Goal: Communication & Community: Answer question/provide support

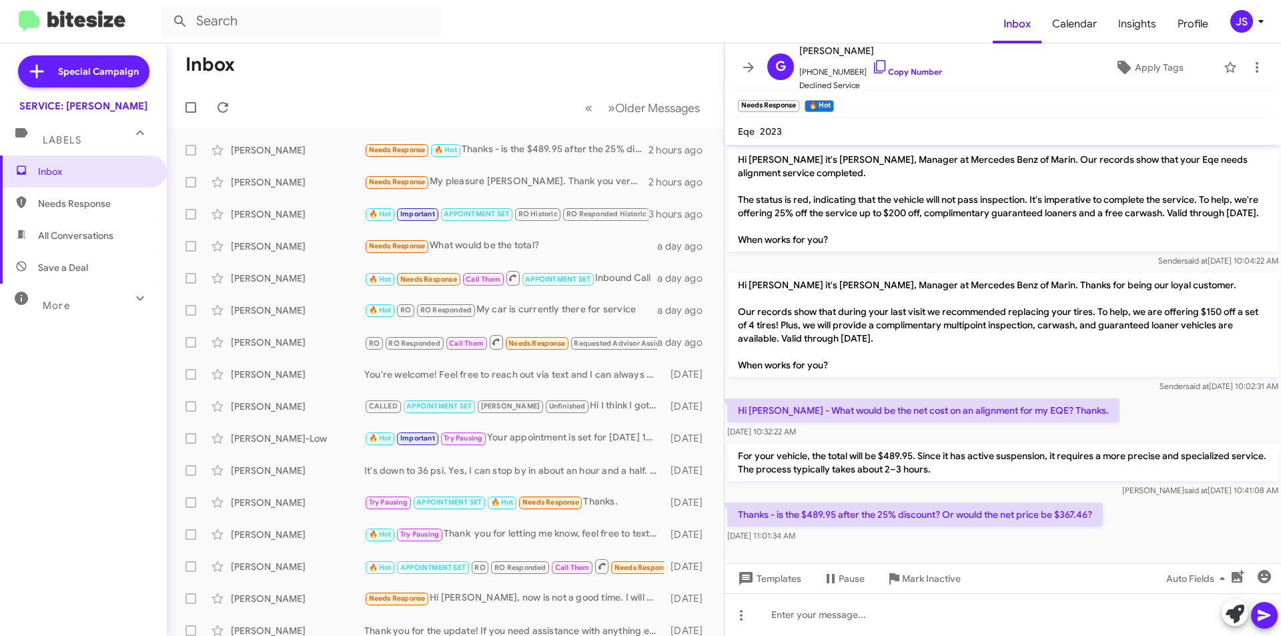
scroll to position [12, 0]
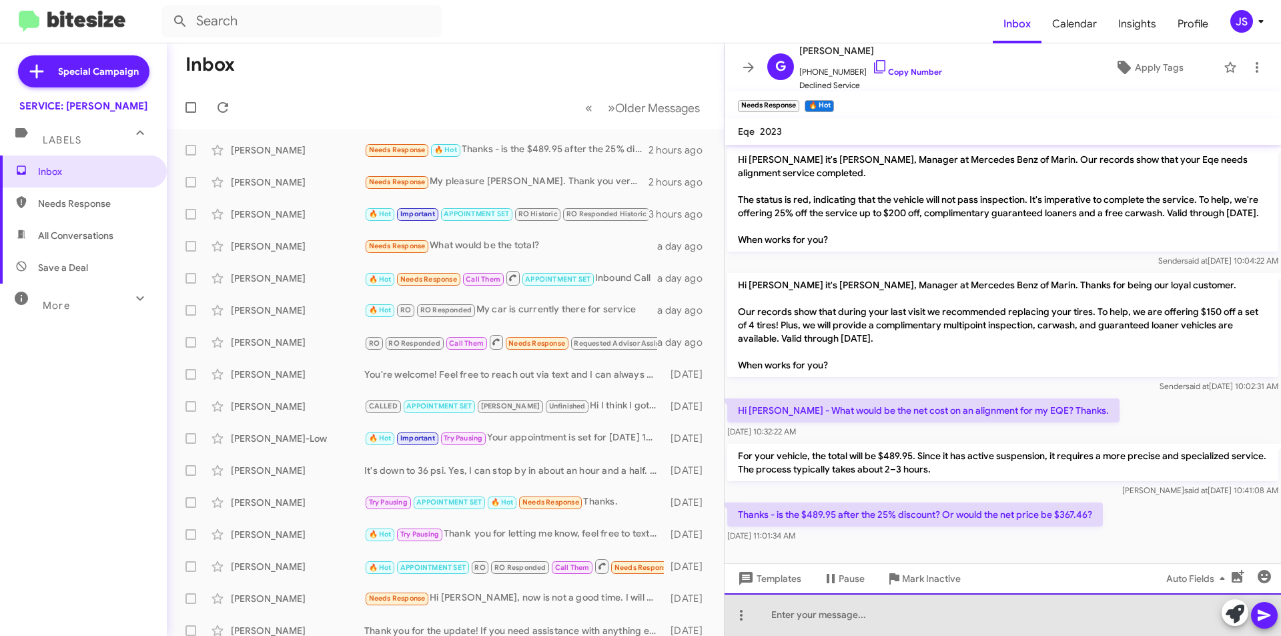
click at [1079, 622] on div at bounding box center [1002, 614] width 556 height 43
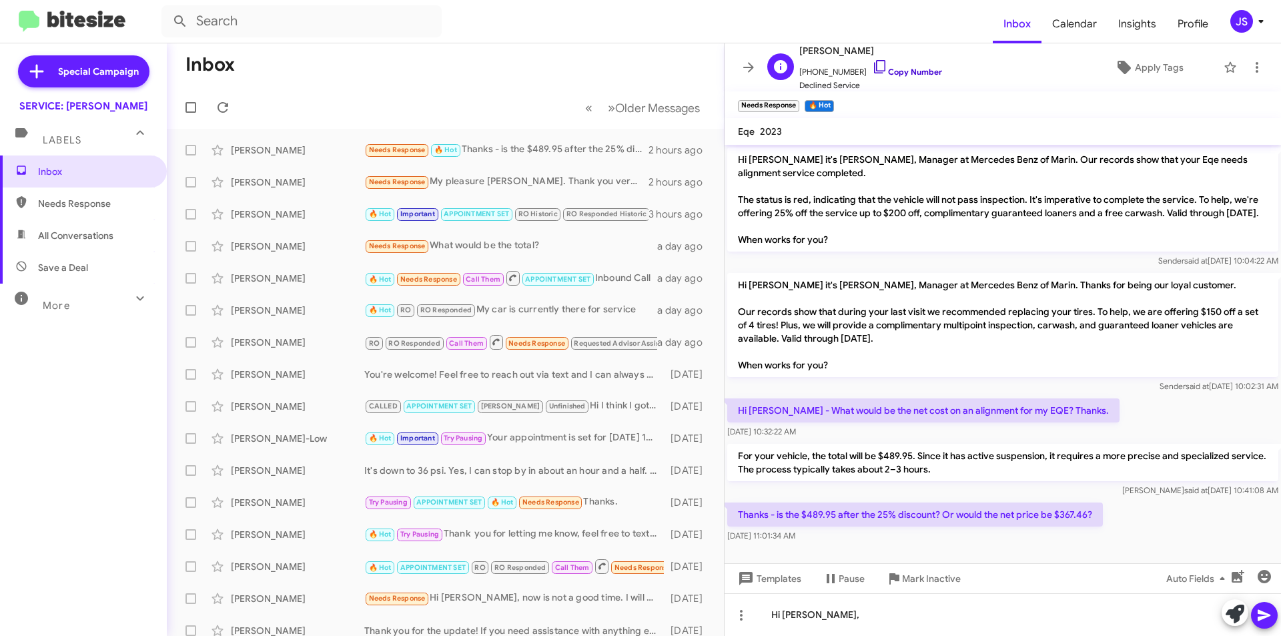
click at [872, 65] on icon at bounding box center [880, 67] width 16 height 16
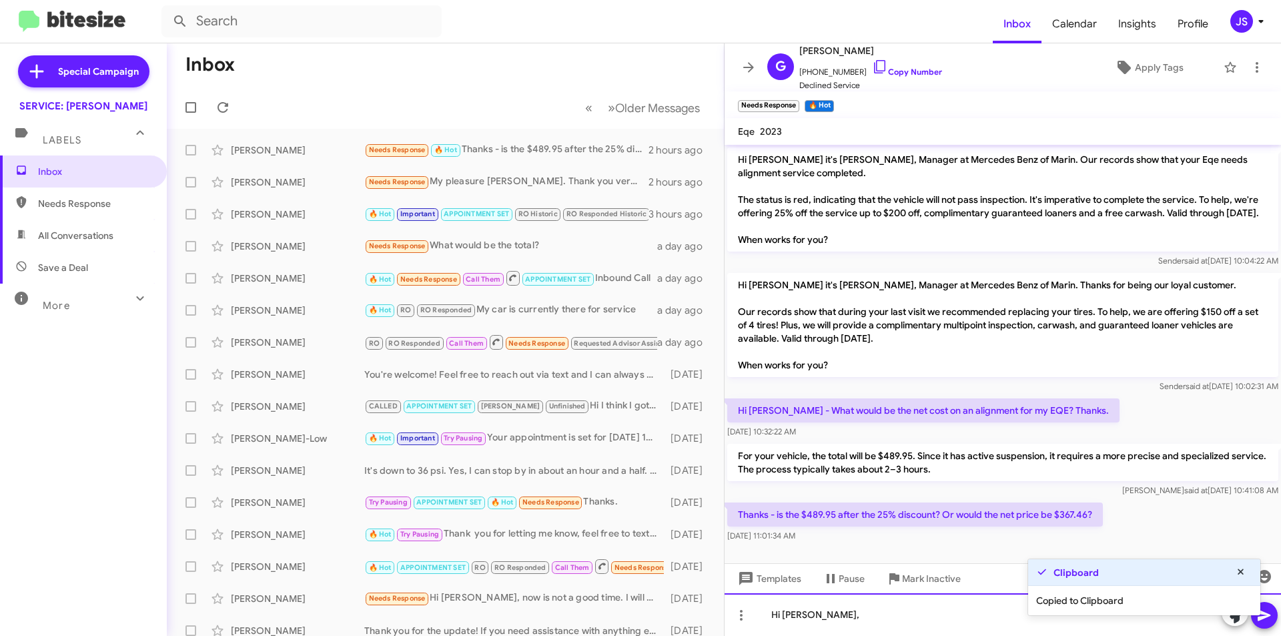
click at [882, 608] on div "Hi Glenn," at bounding box center [1002, 614] width 556 height 43
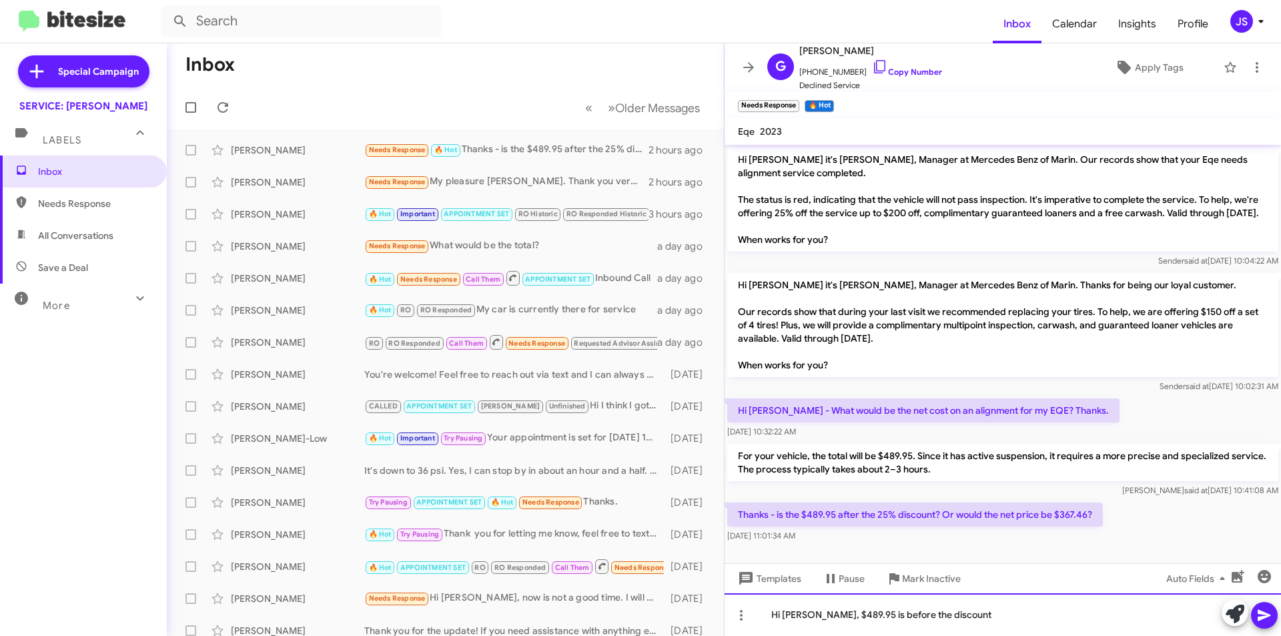
click at [957, 618] on div "Hi Glenn, $489.95 is before the discount" at bounding box center [1002, 614] width 556 height 43
click at [946, 617] on div "Hi Glenn, $489.95 is before the discount. So it will be around $367-46~" at bounding box center [1002, 614] width 556 height 43
click at [959, 616] on div "Hi Glenn, $489.95 is before the discount. So it will be around $367-46~" at bounding box center [1002, 614] width 556 height 43
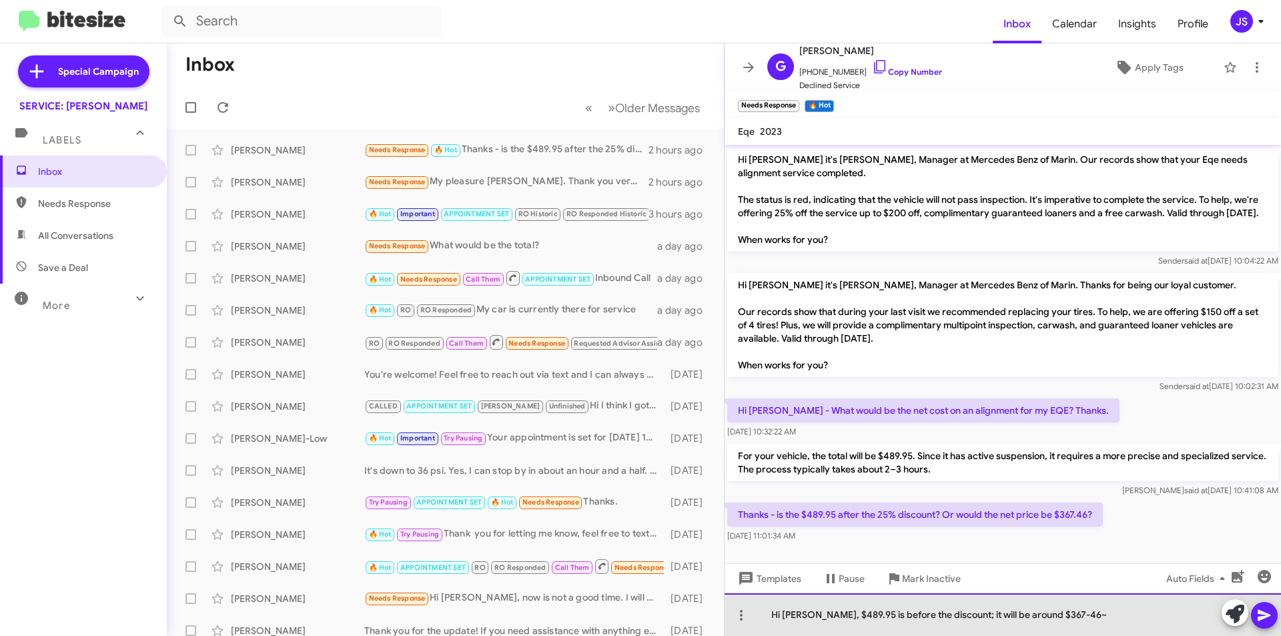
click at [1097, 616] on div "Hi Glenn, $489.95 is before the discount; it will be around $367-46~" at bounding box center [1002, 614] width 556 height 43
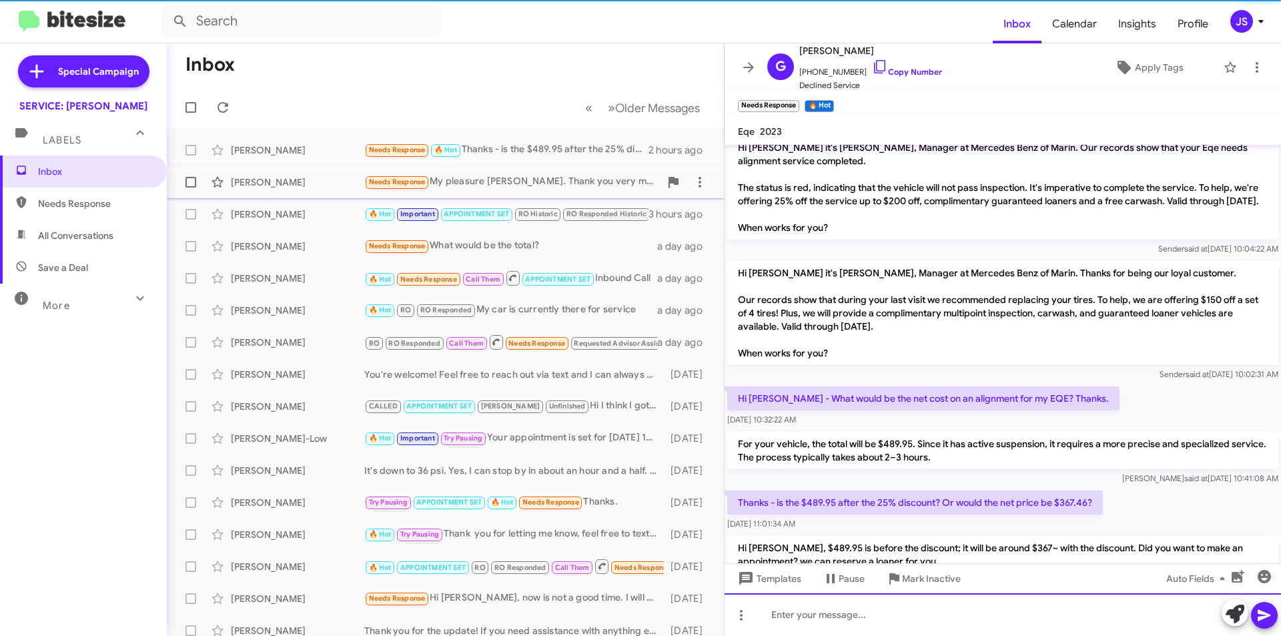
scroll to position [74, 0]
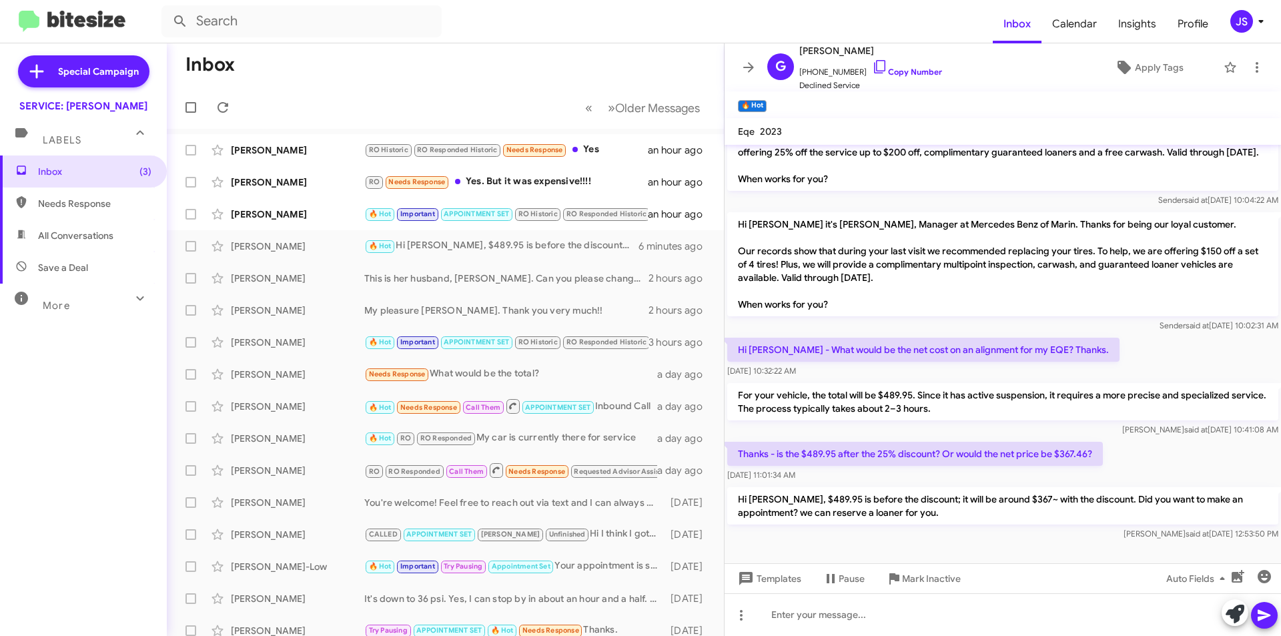
scroll to position [74, 0]
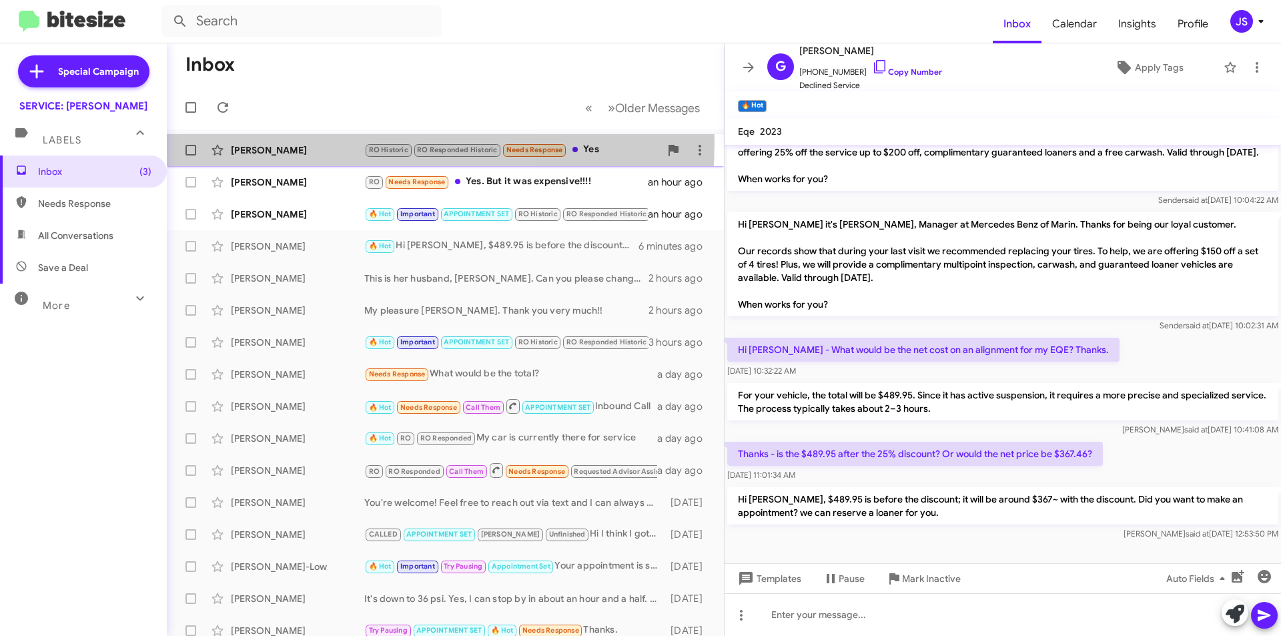
click at [286, 141] on div "Janeko Bower RO Historic RO Responded Historic Needs Response Yes an hour ago" at bounding box center [445, 150] width 536 height 27
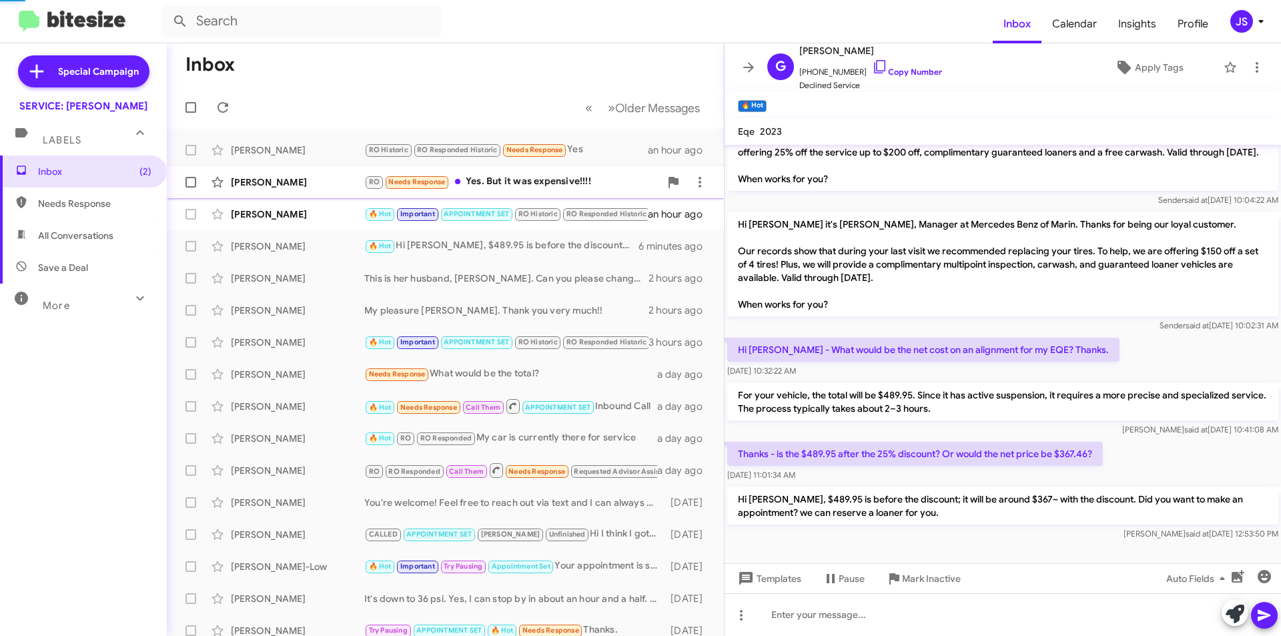
scroll to position [68, 0]
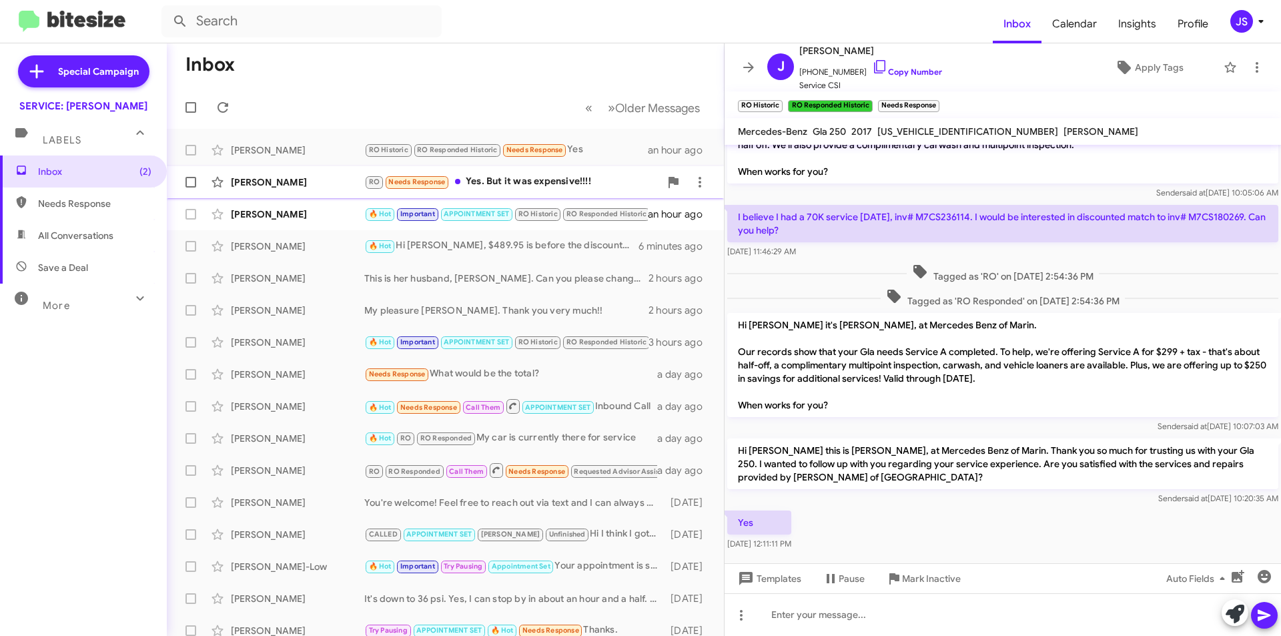
click at [285, 186] on div "[PERSON_NAME]" at bounding box center [297, 181] width 133 height 13
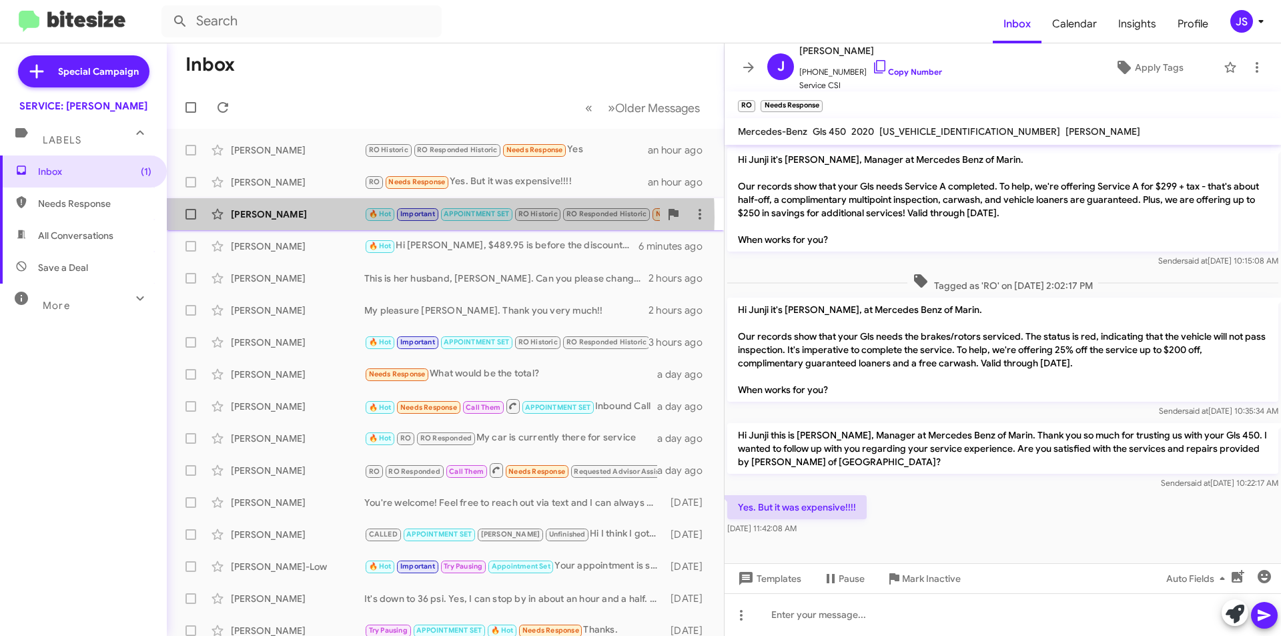
click at [345, 217] on div "[PERSON_NAME]" at bounding box center [297, 213] width 133 height 13
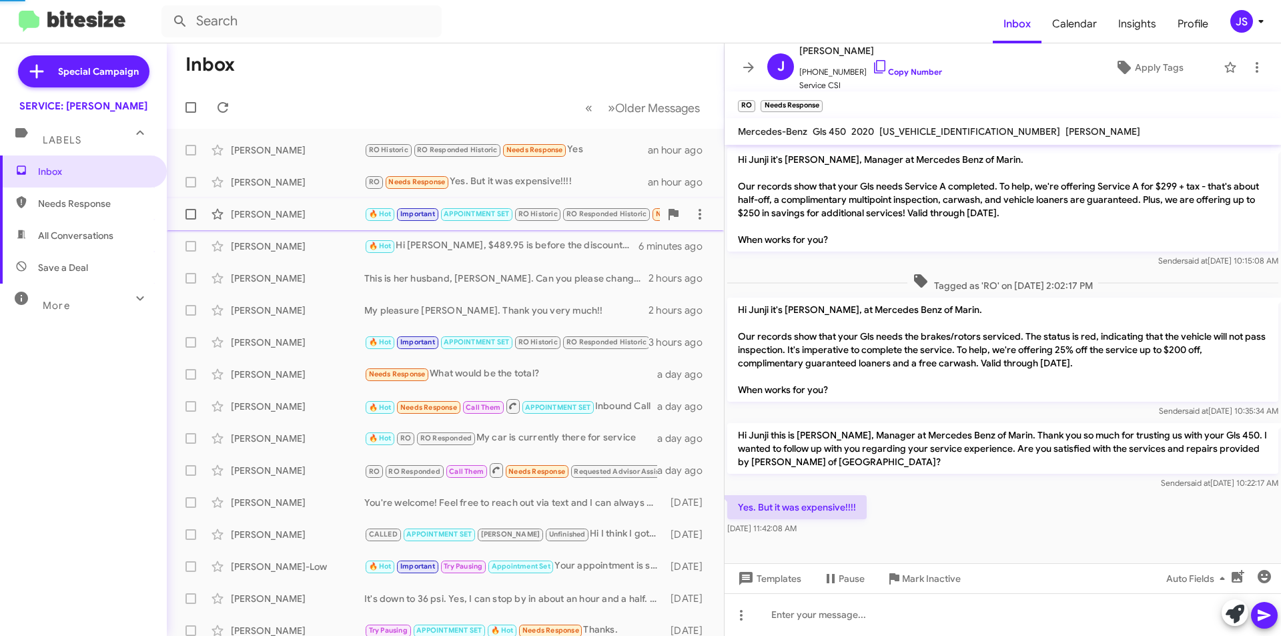
scroll to position [797, 0]
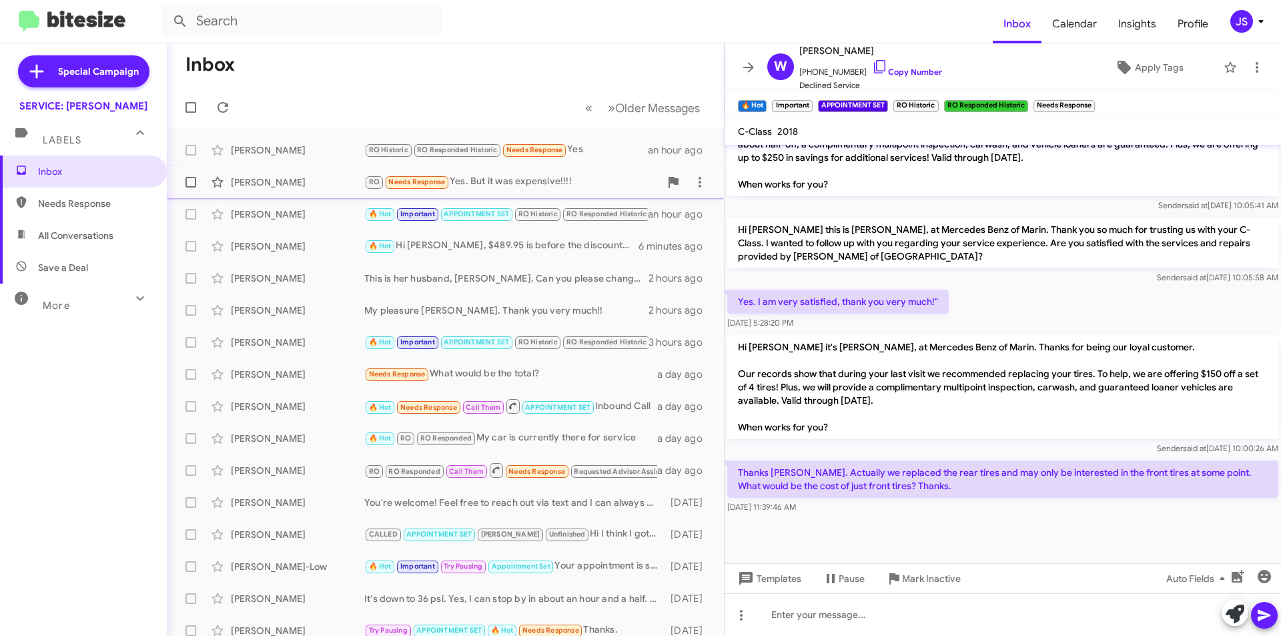
click at [266, 179] on div "[PERSON_NAME]" at bounding box center [297, 181] width 133 height 13
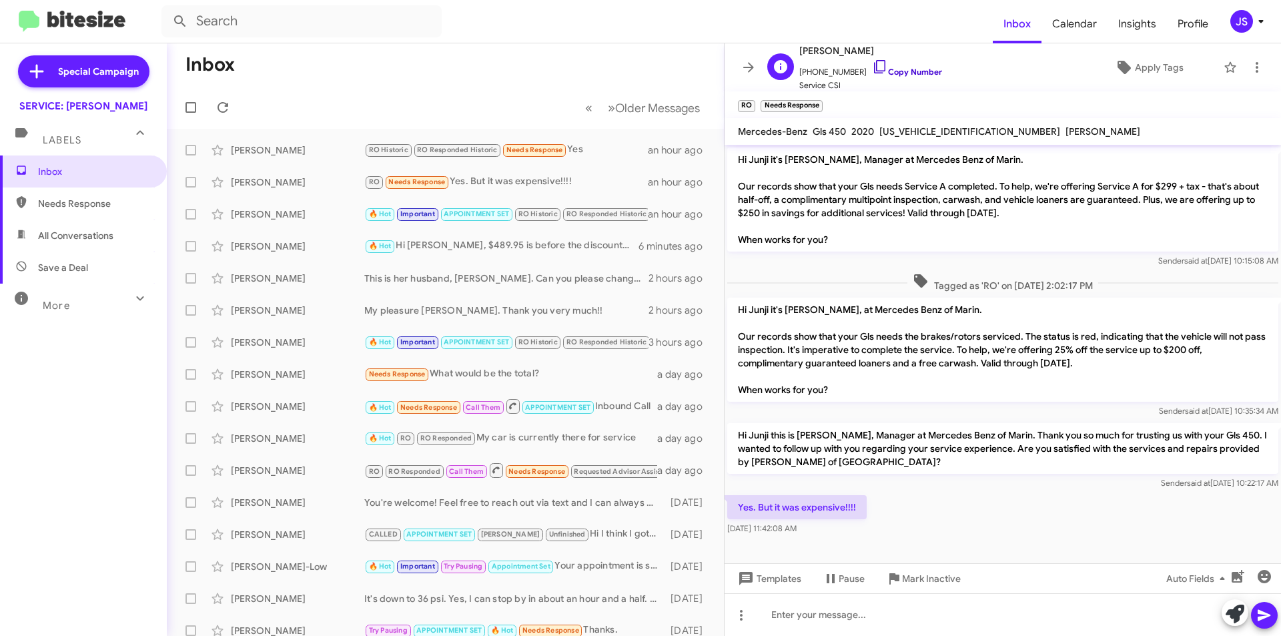
click at [872, 67] on icon at bounding box center [880, 67] width 16 height 16
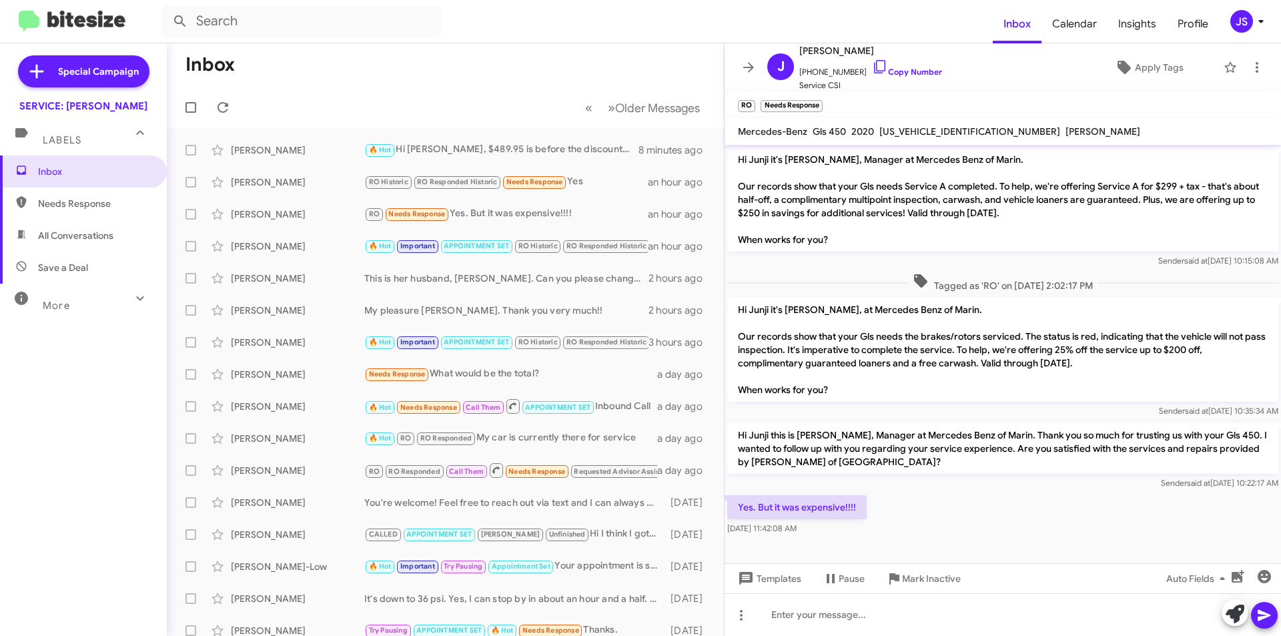
click at [79, 253] on span "Save a Deal" at bounding box center [83, 267] width 167 height 32
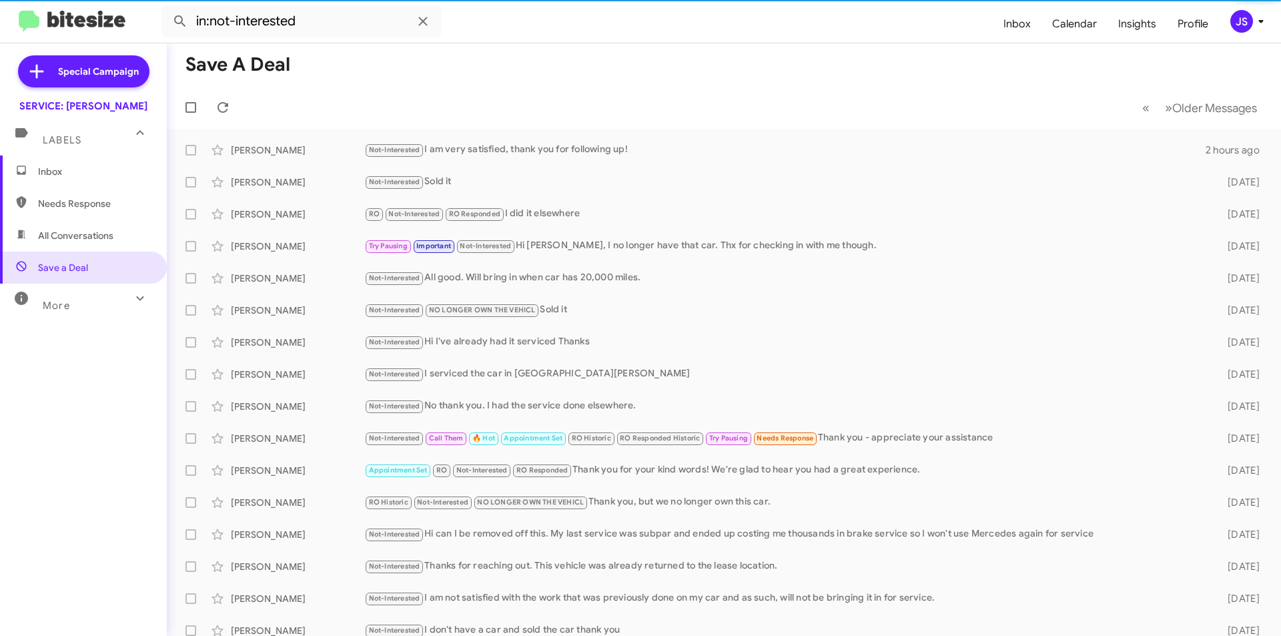
click at [96, 234] on span "All Conversations" at bounding box center [75, 235] width 75 height 13
type input "in:all-conversations"
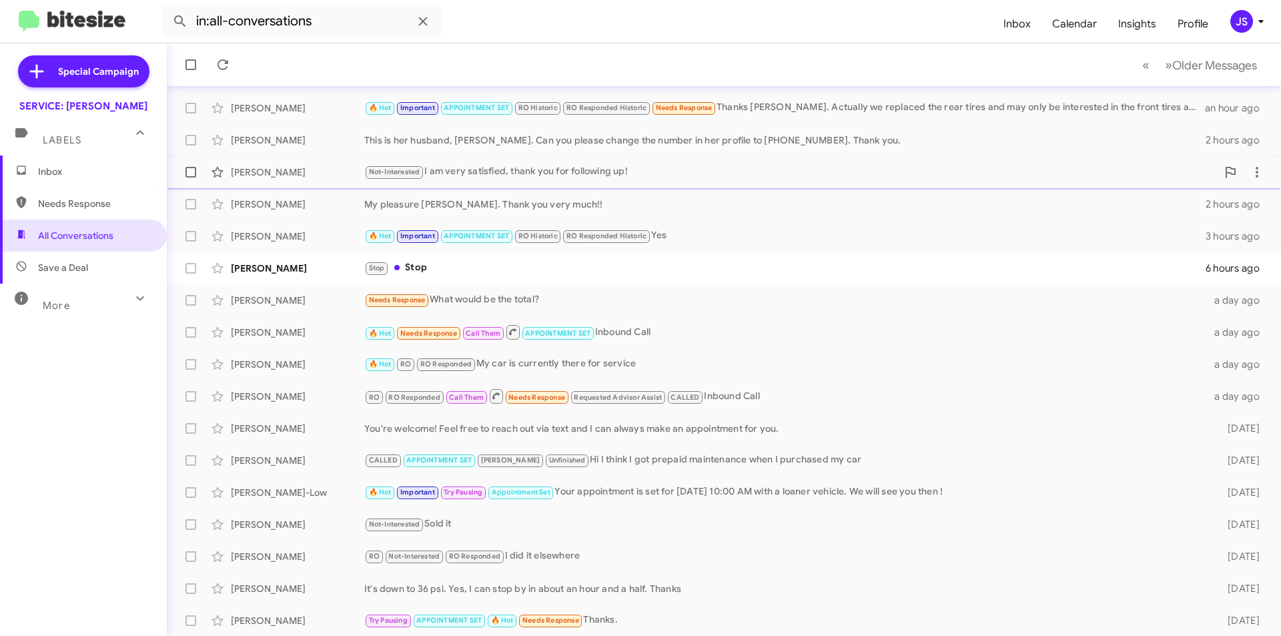
scroll to position [139, 0]
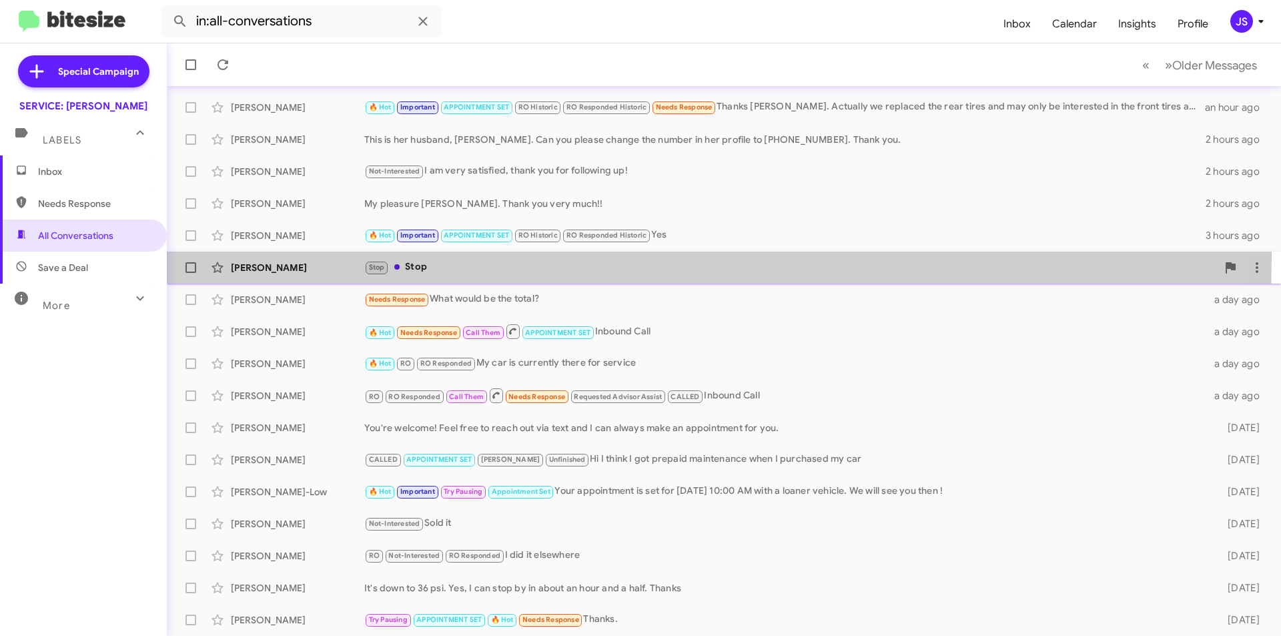
click at [411, 259] on div "Carol Maher Stop Stop 6 hours ago" at bounding box center [723, 267] width 1093 height 27
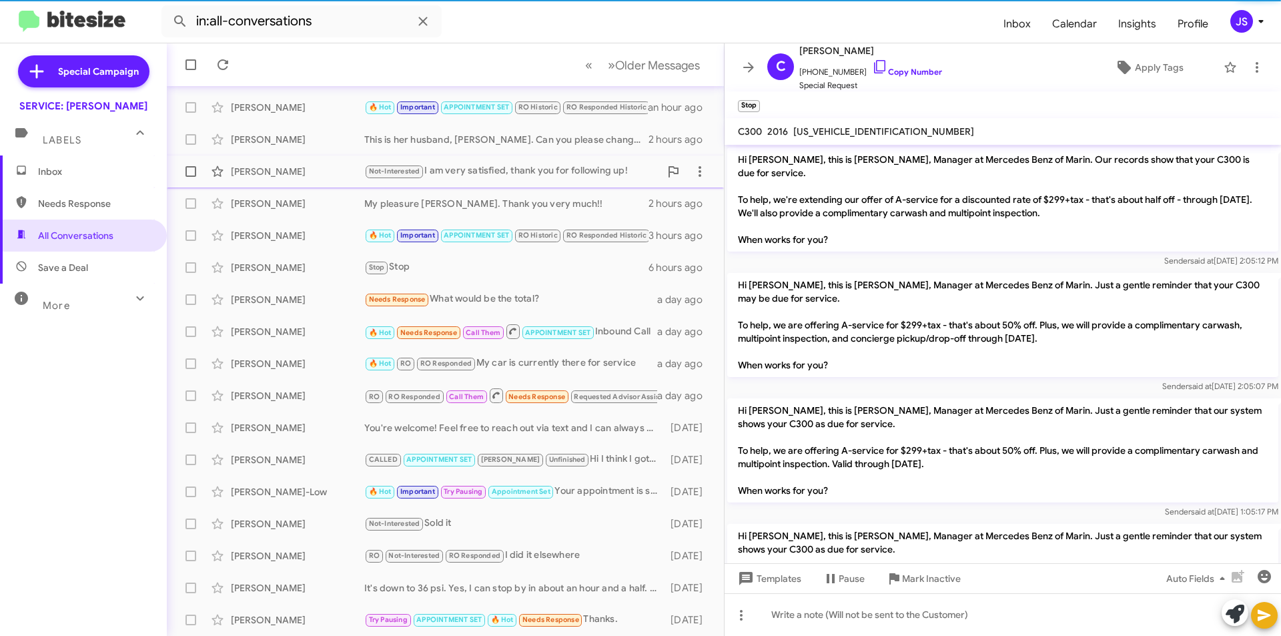
scroll to position [2023, 0]
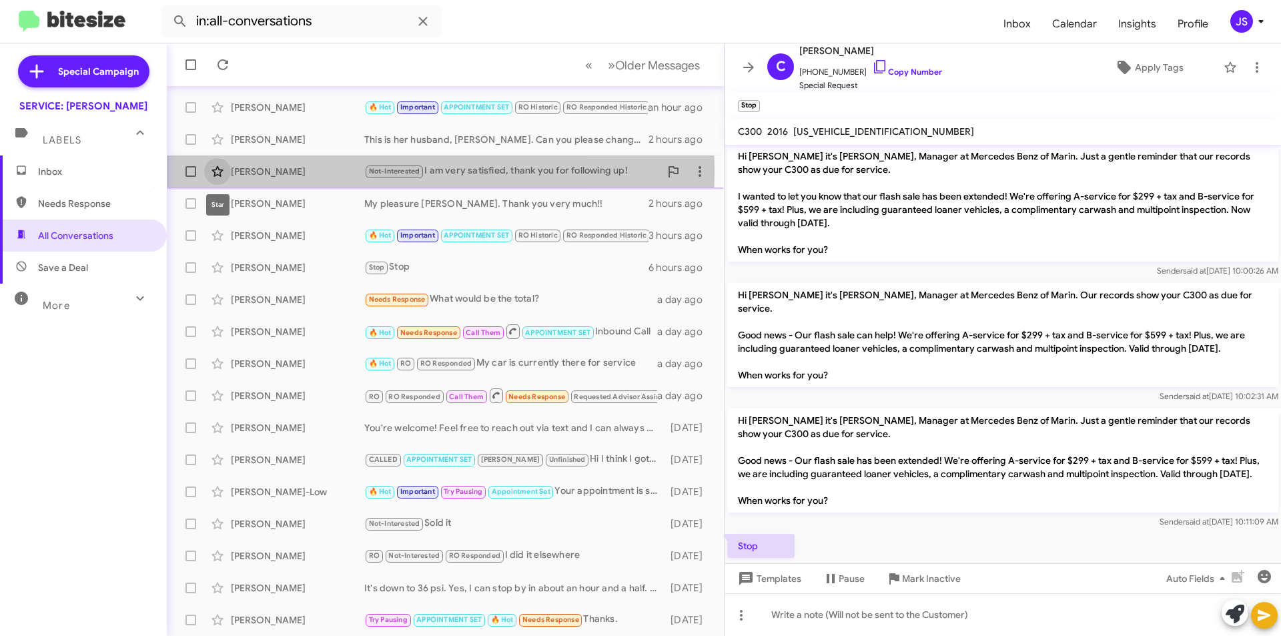
click at [227, 169] on span at bounding box center [217, 171] width 27 height 16
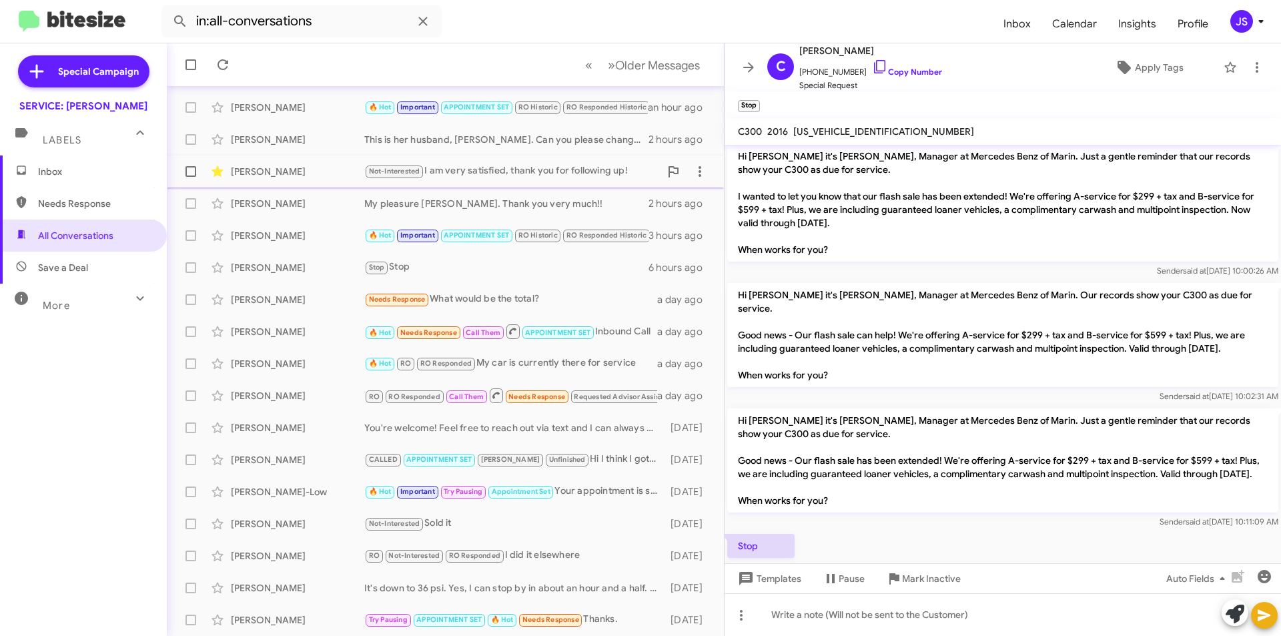
click at [352, 168] on div "[PERSON_NAME]" at bounding box center [297, 171] width 133 height 13
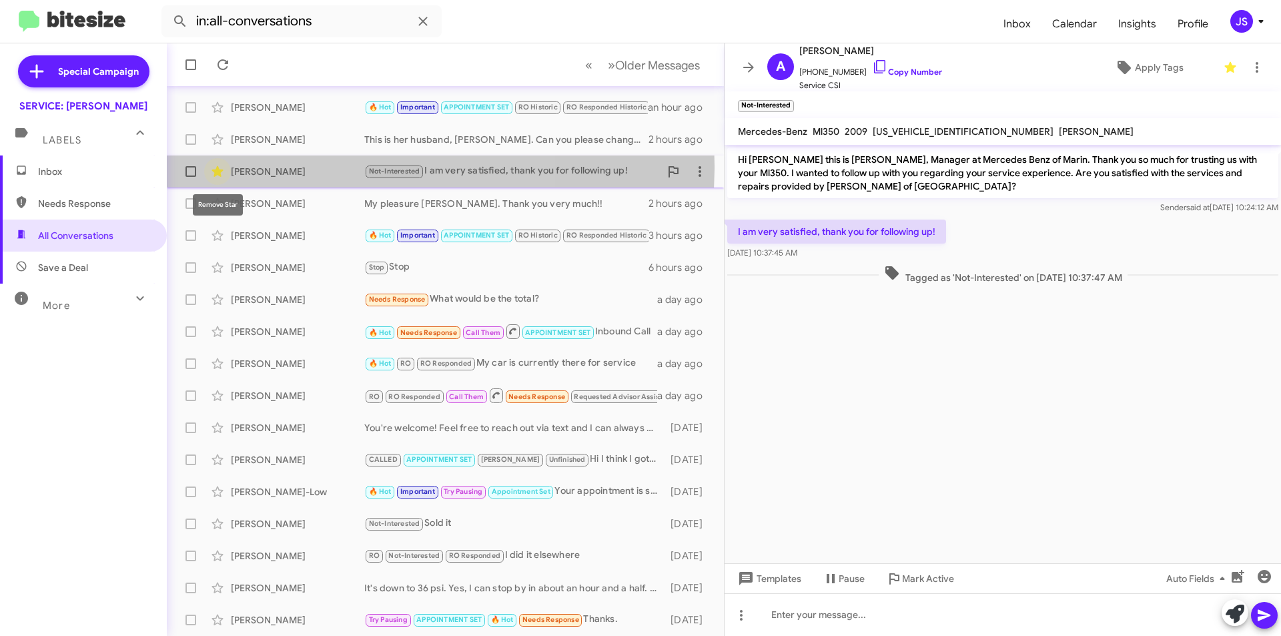
click at [211, 165] on icon at bounding box center [217, 171] width 16 height 16
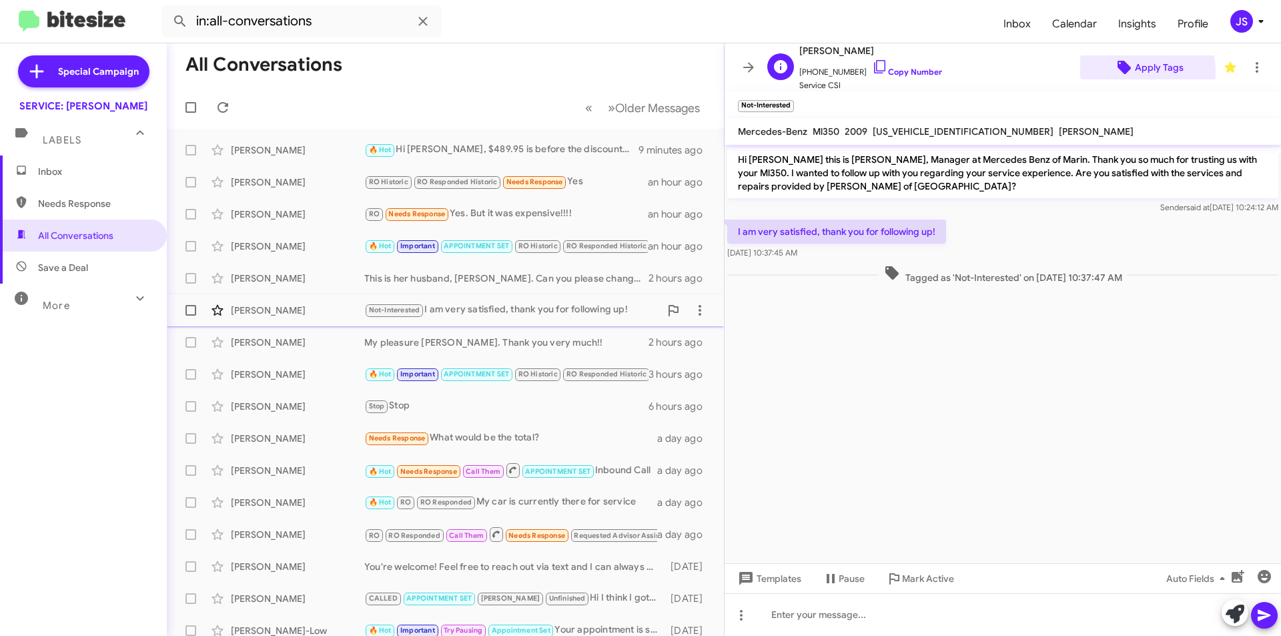
click at [1124, 71] on icon at bounding box center [1124, 67] width 16 height 16
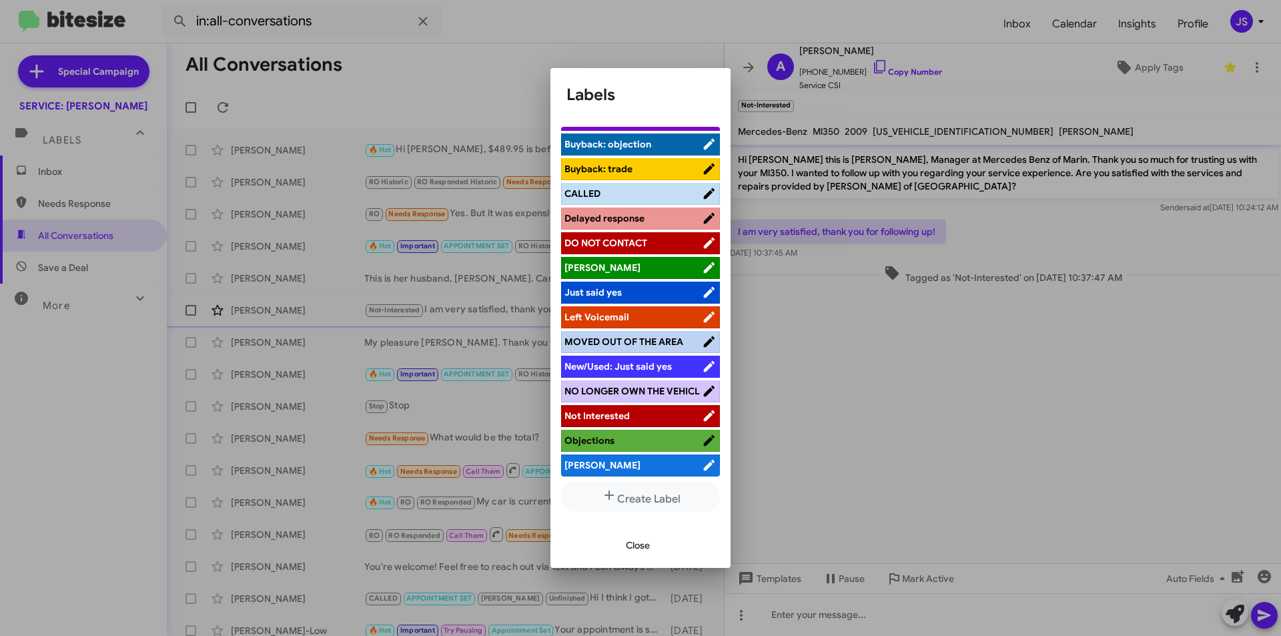
scroll to position [279, 0]
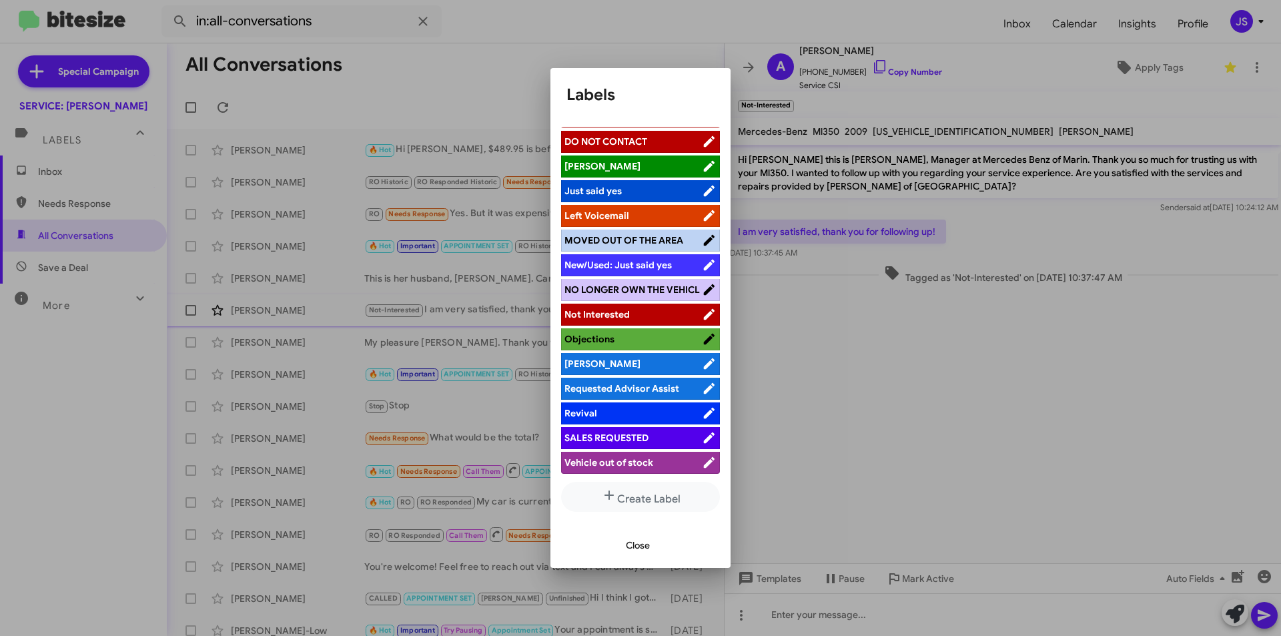
click at [630, 312] on span "Not Interested" at bounding box center [632, 314] width 137 height 13
click at [636, 550] on span "Close" at bounding box center [638, 545] width 24 height 24
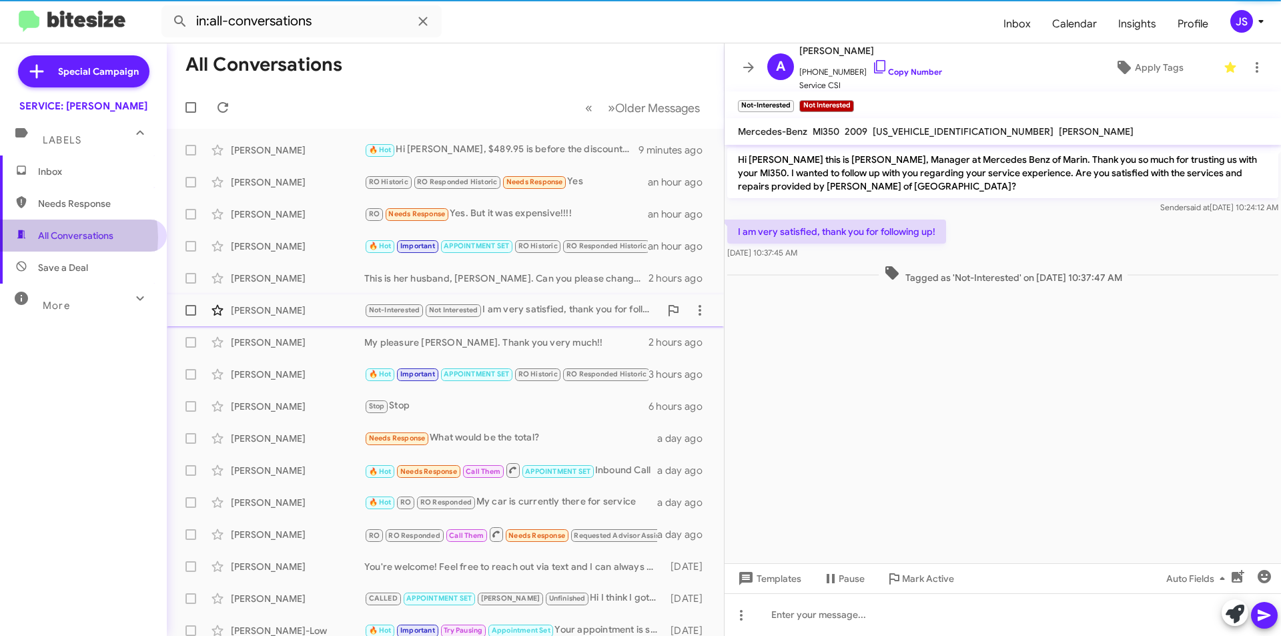
click at [45, 237] on span "All Conversations" at bounding box center [75, 235] width 75 height 13
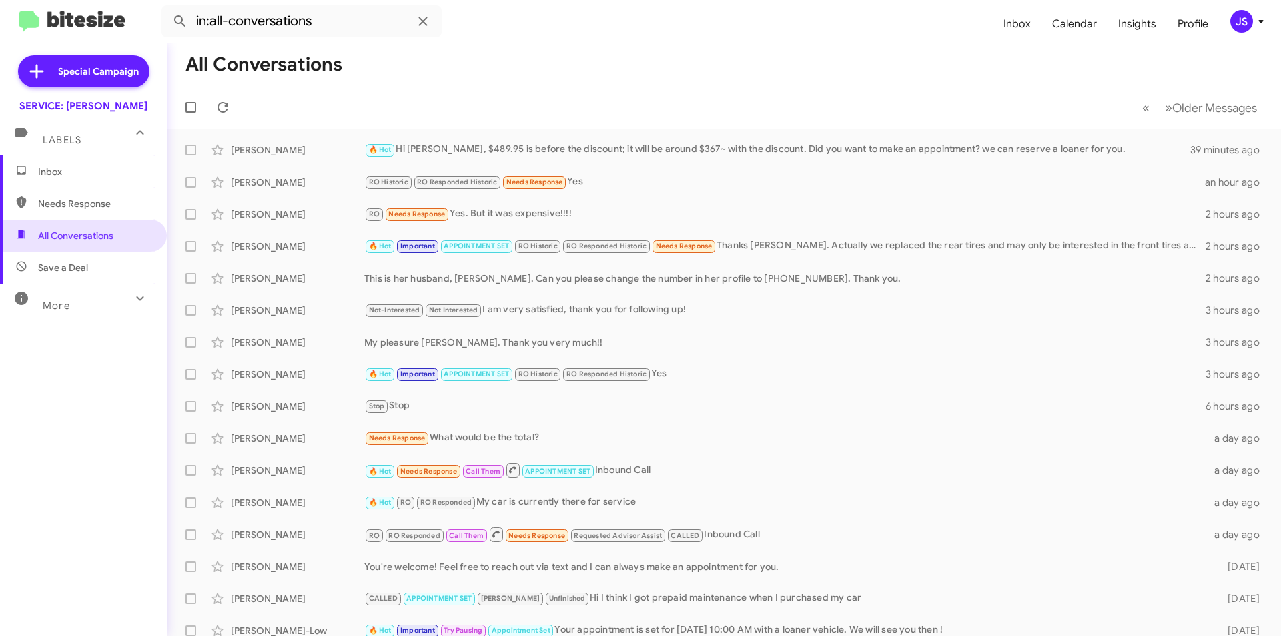
click at [666, 107] on mat-toolbar-row "« Previous » Next Older Messages" at bounding box center [724, 107] width 1114 height 43
click at [1000, 71] on mat-toolbar-row "All Conversations" at bounding box center [724, 64] width 1114 height 43
